Goal: Transaction & Acquisition: Purchase product/service

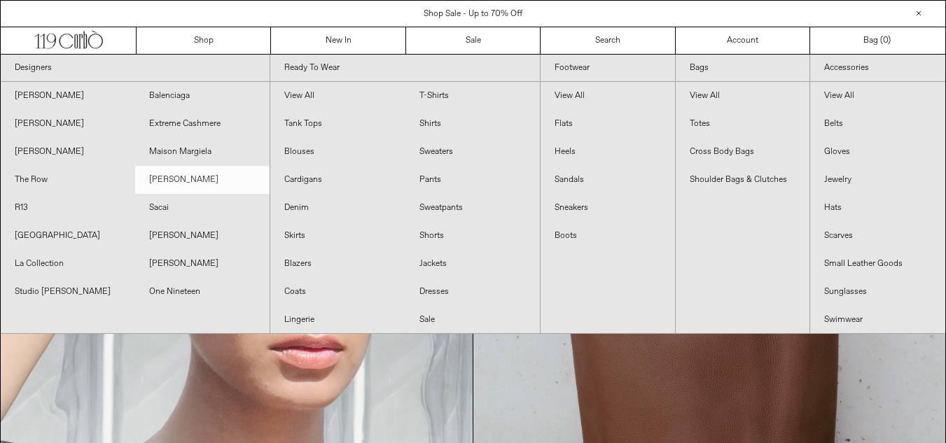
click at [181, 179] on link "[PERSON_NAME]" at bounding box center [202, 180] width 134 height 28
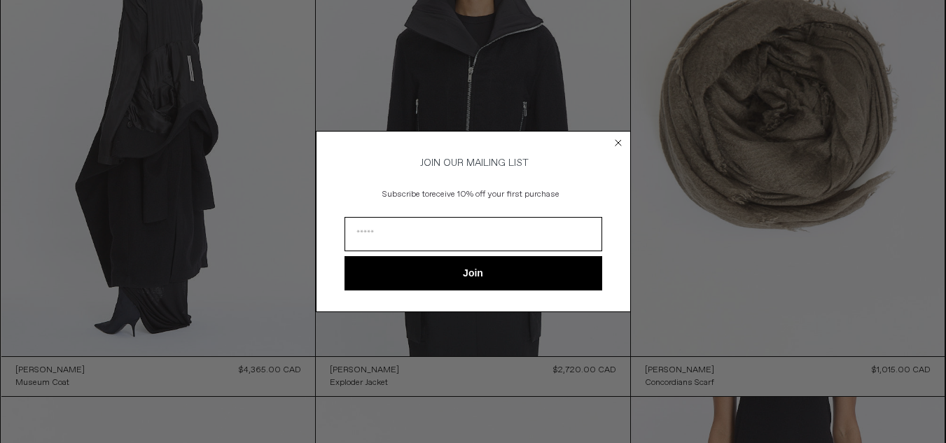
scroll to position [210, 0]
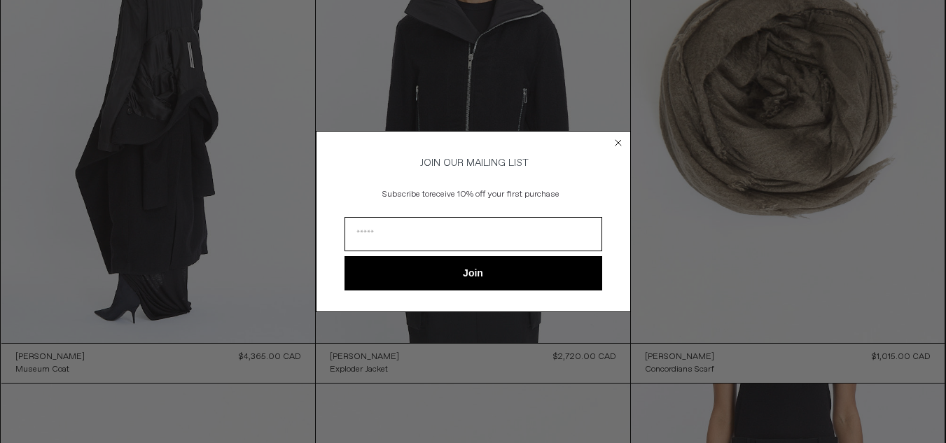
click at [620, 136] on circle "Close dialog" at bounding box center [617, 142] width 13 height 13
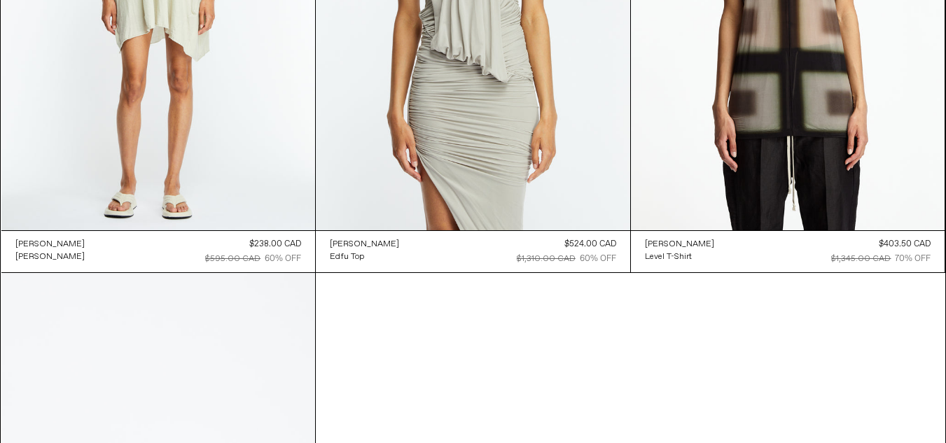
scroll to position [6484, 0]
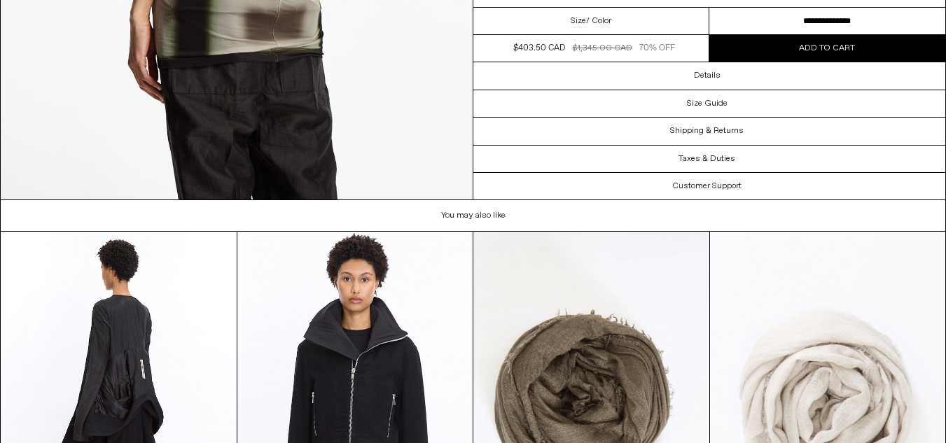
scroll to position [1820, 0]
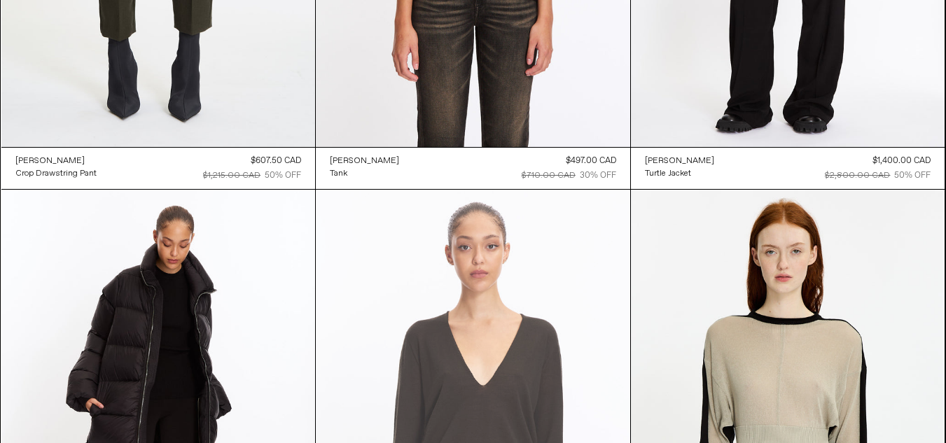
scroll to position [4104, 0]
